Goal: Task Accomplishment & Management: Manage account settings

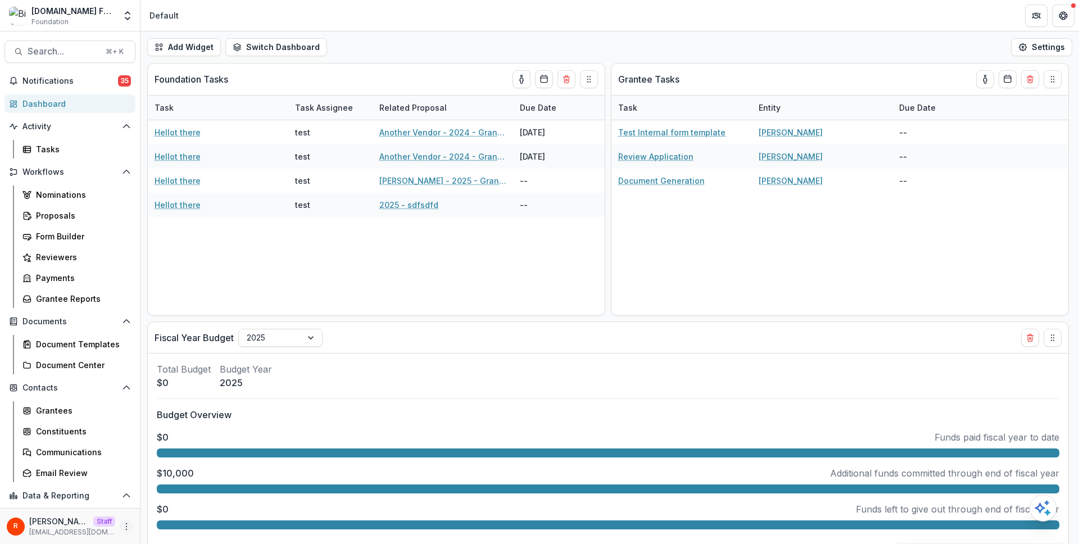
click at [122, 526] on icon "More" at bounding box center [126, 526] width 9 height 9
click at [197, 503] on link "User Settings" at bounding box center [197, 502] width 120 height 19
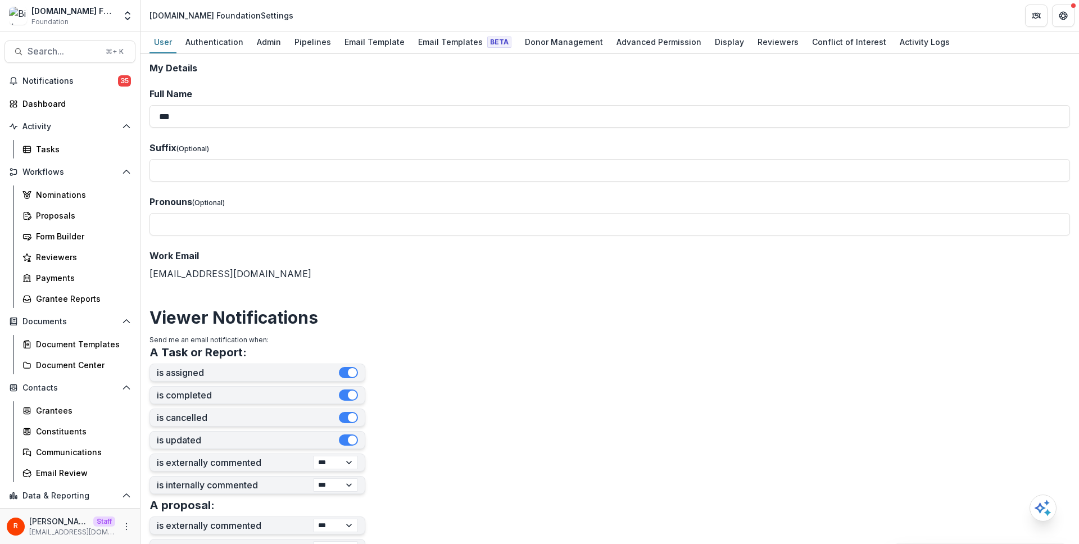
scroll to position [1, 0]
click at [710, 43] on div "Display" at bounding box center [729, 42] width 38 height 16
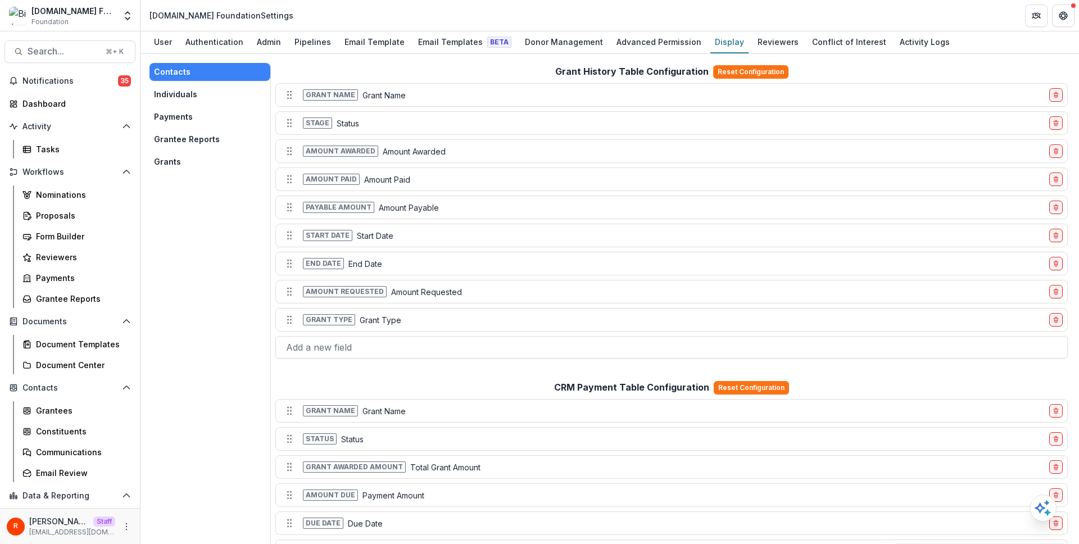
click at [187, 161] on button "Grants" at bounding box center [209, 162] width 121 height 18
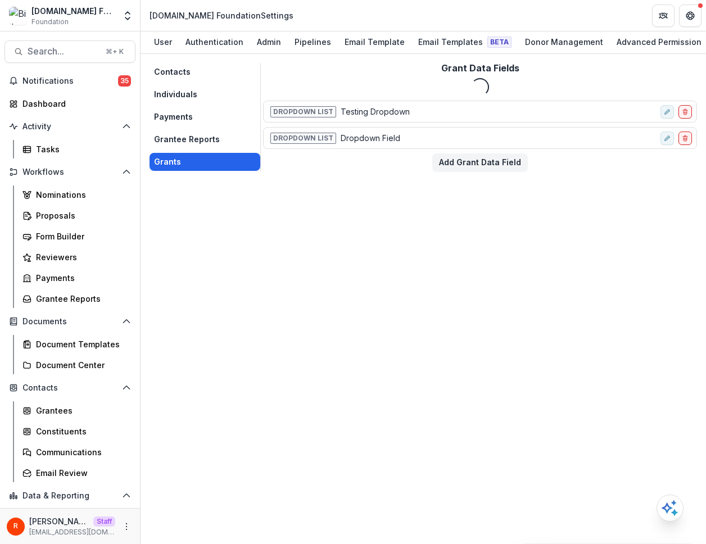
click at [187, 161] on button "Grants" at bounding box center [204, 162] width 111 height 18
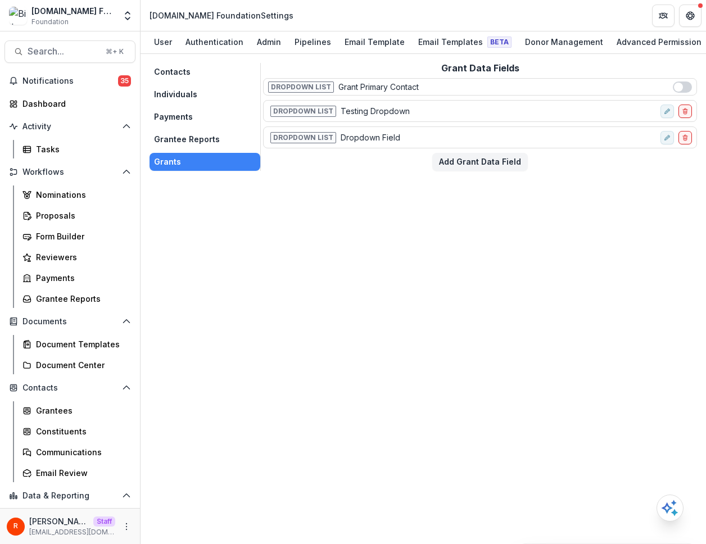
click at [686, 89] on span at bounding box center [682, 86] width 19 height 11
drag, startPoint x: 657, startPoint y: 208, endPoint x: 673, endPoint y: 197, distance: 20.1
click at [657, 208] on div "Contacts Individuals Payments Grantee Reports Grants Grant Data Fields Dropdown…" at bounding box center [422, 299] width 565 height 490
click at [688, 87] on span at bounding box center [686, 87] width 9 height 9
